Goal: Transaction & Acquisition: Purchase product/service

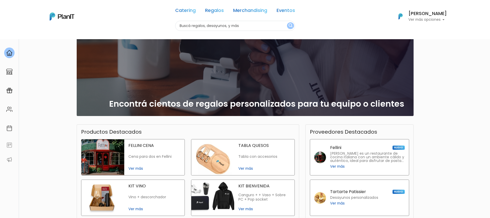
scroll to position [39, 0]
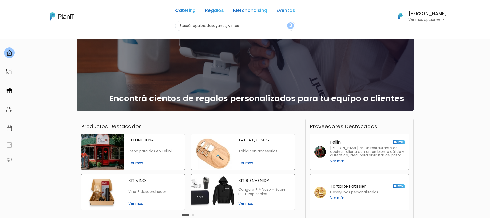
click at [139, 162] on span "Ver más" at bounding box center [154, 163] width 52 height 5
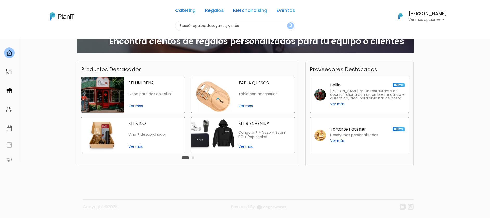
scroll to position [0, 0]
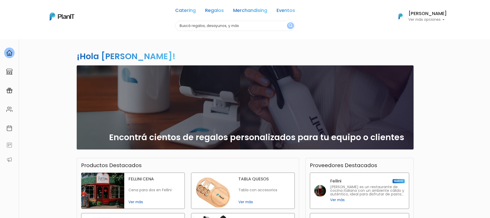
click at [427, 11] on h6 "[PERSON_NAME]" at bounding box center [427, 13] width 38 height 5
click at [427, 30] on span "Mis Compras" at bounding box center [417, 31] width 27 height 6
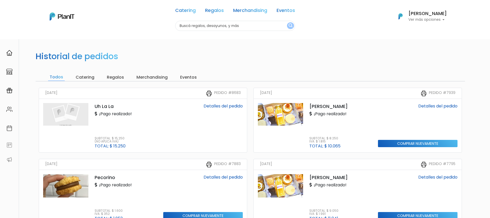
click at [411, 16] on h6 "[PERSON_NAME]" at bounding box center [427, 13] width 38 height 5
click at [413, 31] on span "Mis Compras" at bounding box center [417, 31] width 27 height 6
click at [91, 78] on input "Catering" at bounding box center [85, 77] width 22 height 7
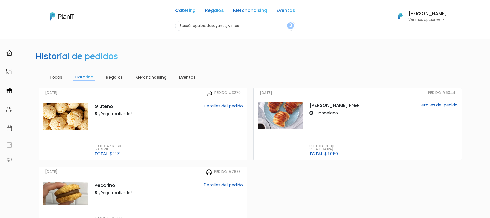
click at [118, 76] on input "Regalos" at bounding box center [114, 77] width 20 height 7
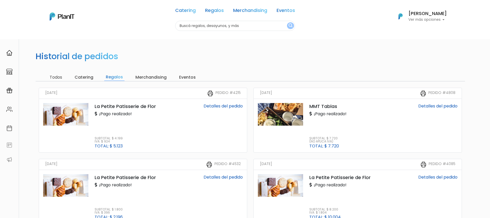
drag, startPoint x: 155, startPoint y: 75, endPoint x: 158, endPoint y: 76, distance: 3.1
click at [156, 75] on input "Merchandising" at bounding box center [151, 77] width 34 height 7
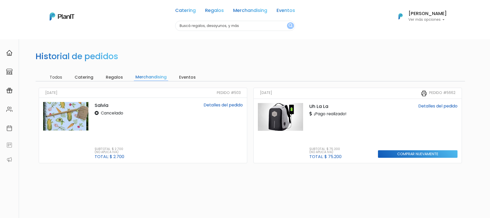
click at [179, 76] on input "Eventos" at bounding box center [187, 77] width 20 height 7
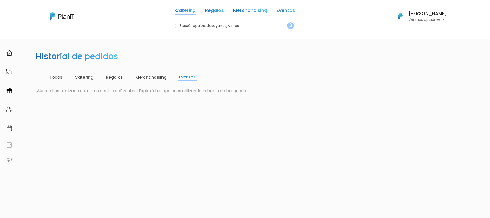
click at [185, 8] on link "Catering" at bounding box center [185, 11] width 21 height 6
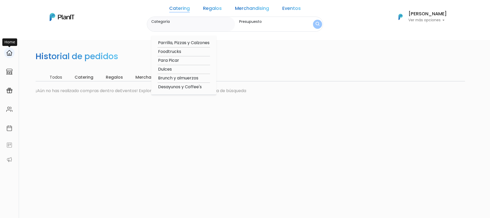
click at [12, 54] on img at bounding box center [9, 53] width 6 height 6
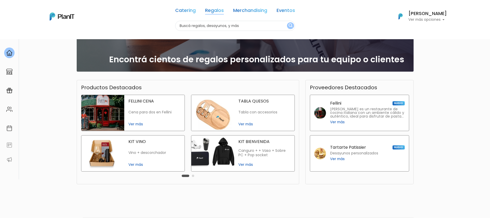
click at [214, 11] on link "Regalos" at bounding box center [214, 11] width 19 height 6
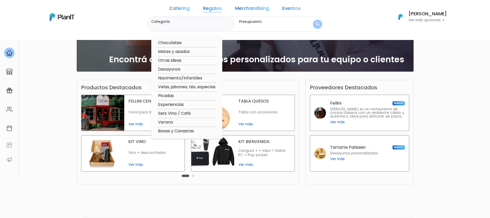
click at [181, 104] on option "Experiencias" at bounding box center [186, 105] width 58 height 6
type input "Experiencias"
type input "$0 - $1000"
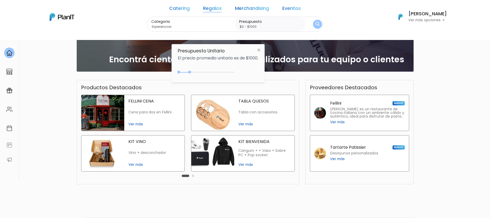
click at [260, 50] on img at bounding box center [259, 49] width 10 height 9
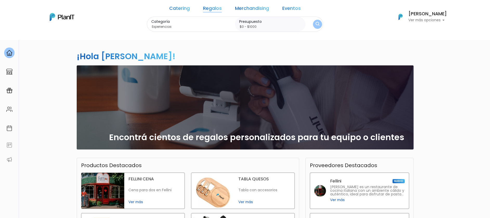
click at [313, 25] on button "submit" at bounding box center [317, 24] width 9 height 9
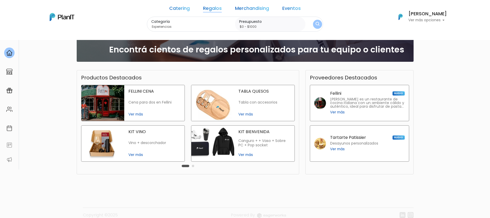
scroll to position [96, 0]
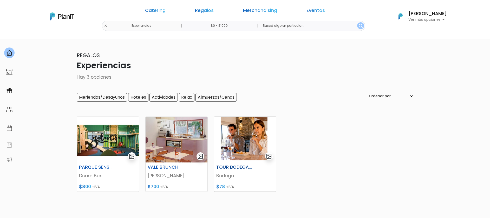
click at [242, 149] on img at bounding box center [245, 140] width 62 height 46
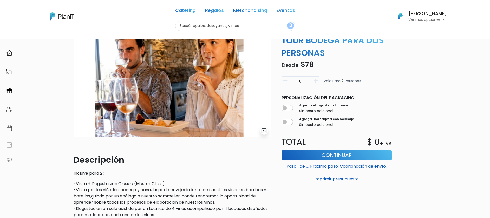
scroll to position [148, 0]
